Goal: Transaction & Acquisition: Purchase product/service

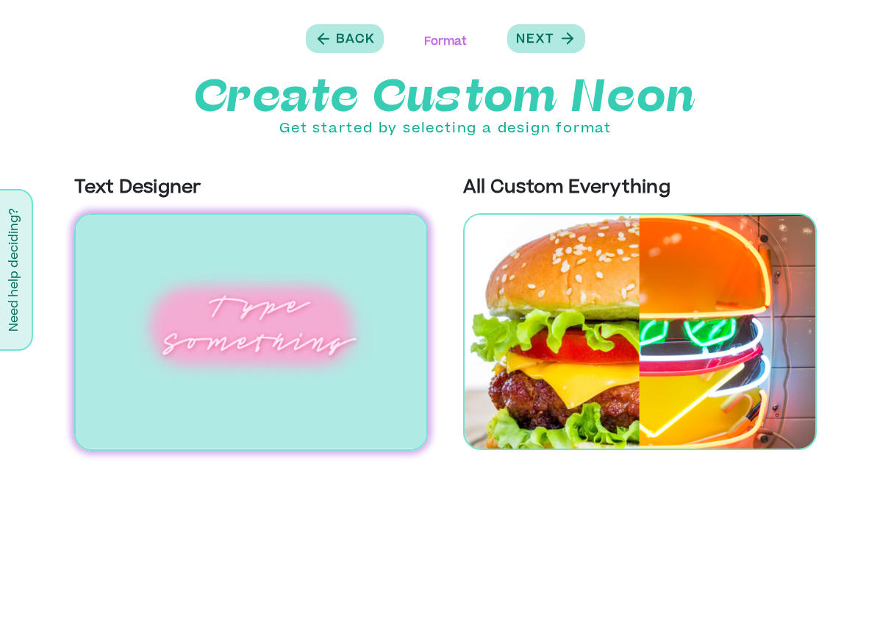
click at [266, 340] on img at bounding box center [251, 331] width 354 height 237
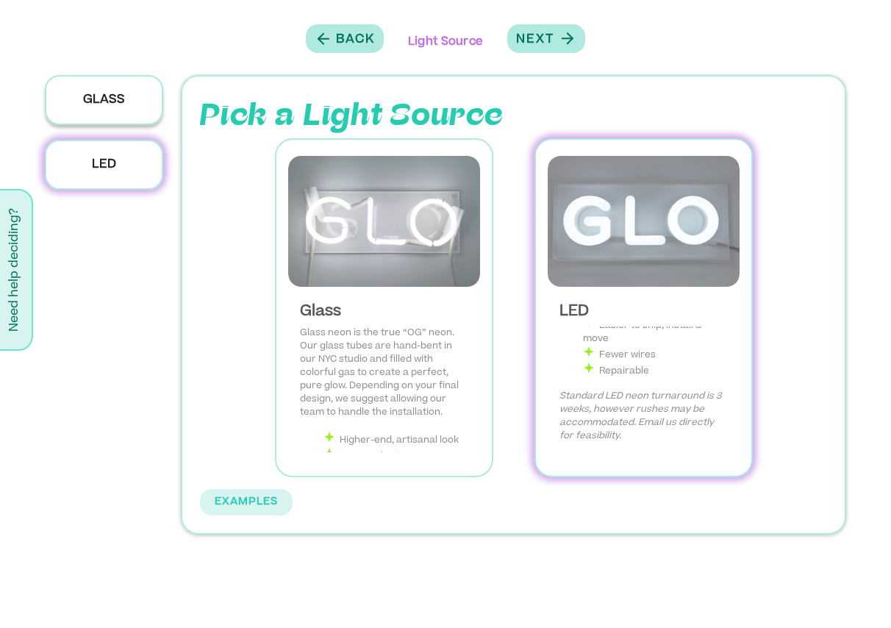
click at [116, 99] on p "Glass" at bounding box center [104, 100] width 119 height 50
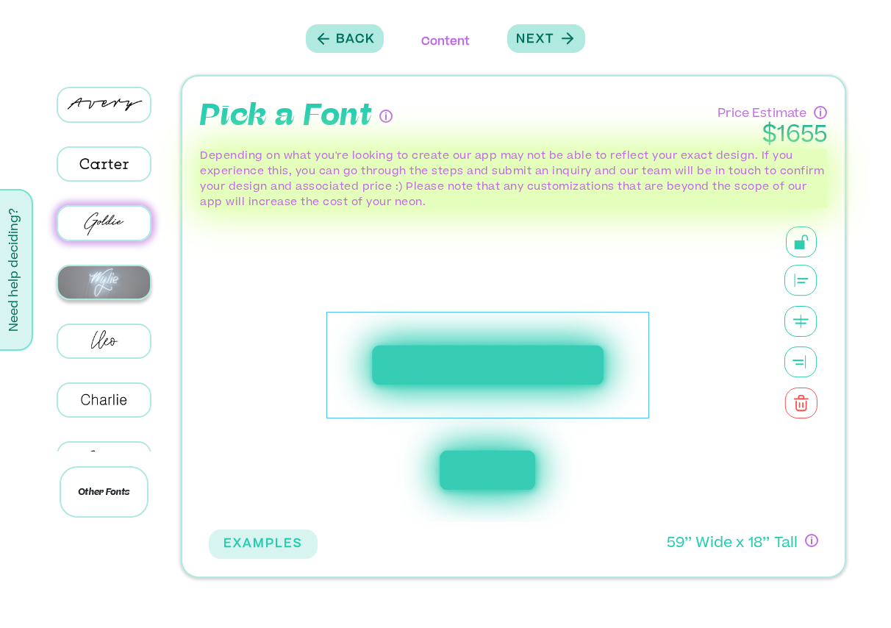
click at [107, 291] on img at bounding box center [104, 282] width 93 height 32
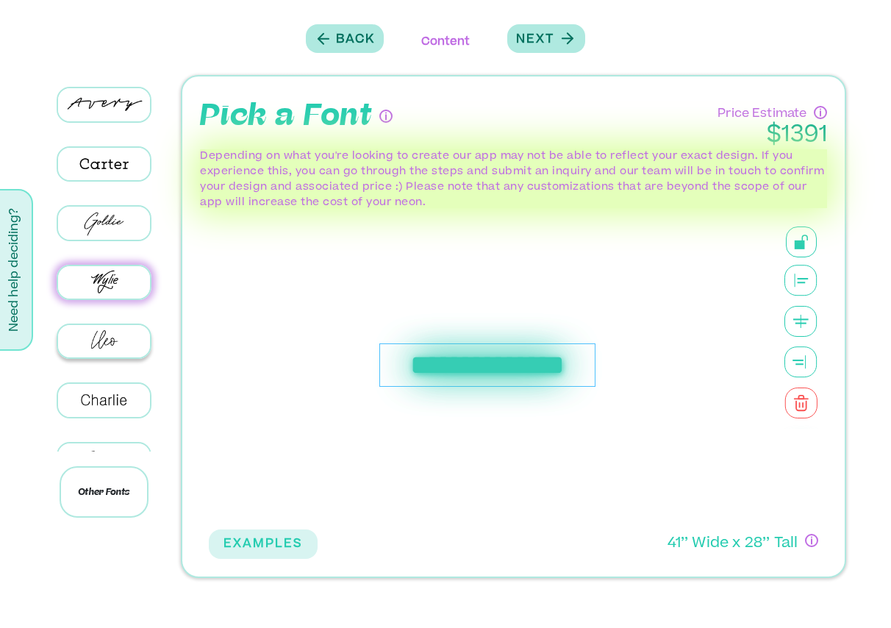
click at [105, 325] on img at bounding box center [104, 341] width 93 height 32
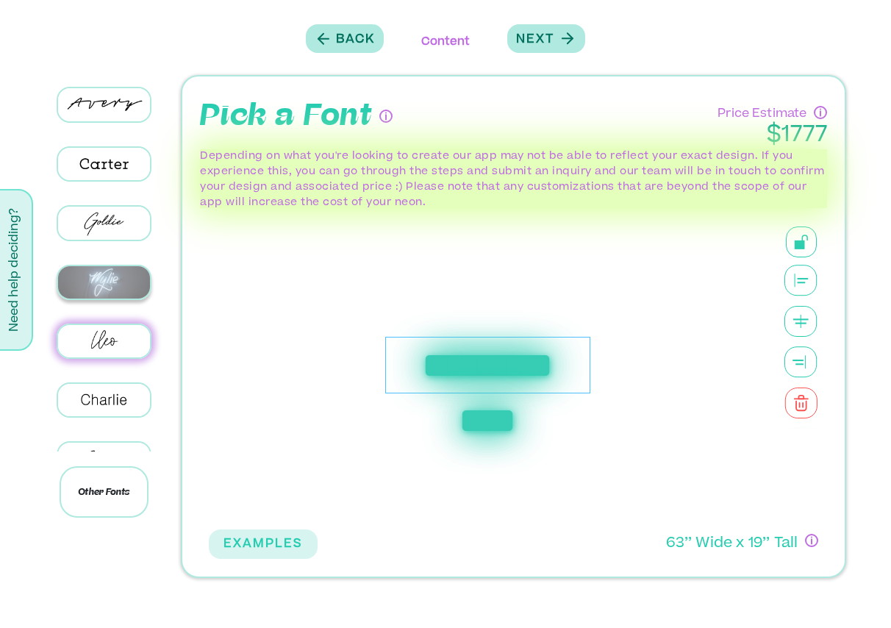
click at [121, 271] on img at bounding box center [104, 282] width 93 height 32
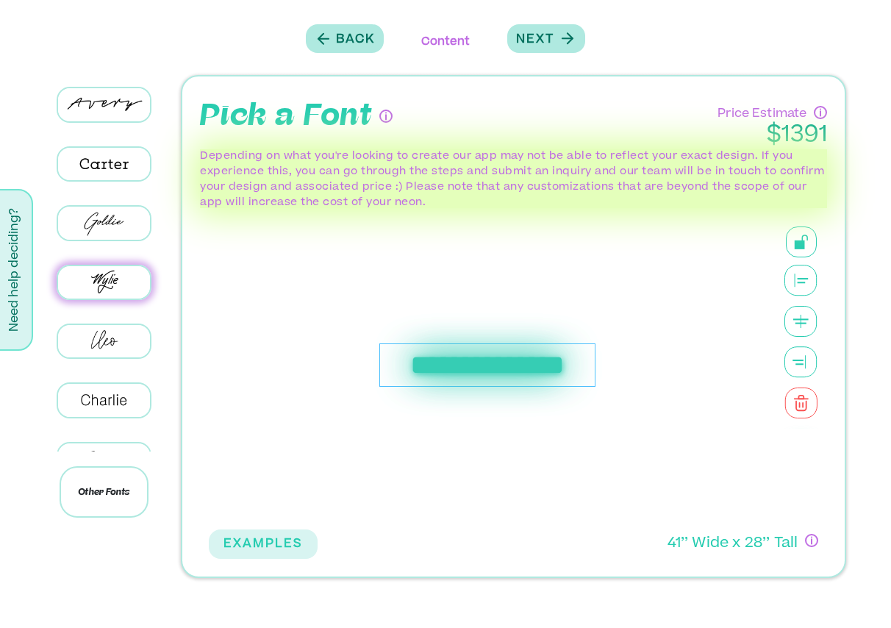
click at [112, 370] on div at bounding box center [104, 399] width 137 height 59
click at [115, 430] on div at bounding box center [104, 459] width 137 height 59
click at [115, 411] on div at bounding box center [104, 399] width 137 height 59
click at [112, 400] on img at bounding box center [104, 400] width 93 height 32
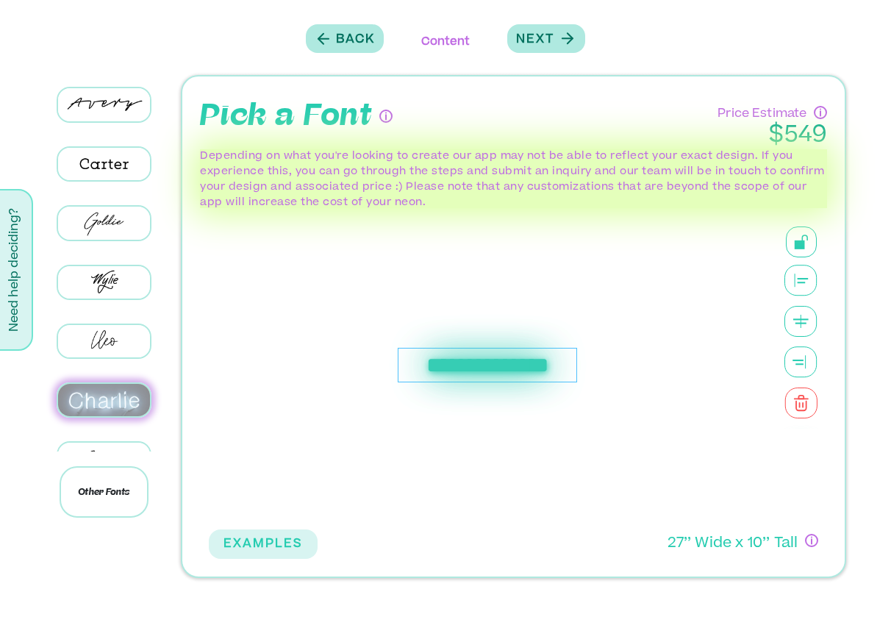
scroll to position [6, 0]
